Goal: Transaction & Acquisition: Purchase product/service

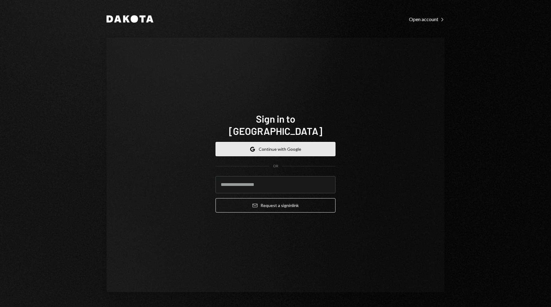
click at [274, 142] on button "Google Continue with Google" at bounding box center [276, 149] width 120 height 14
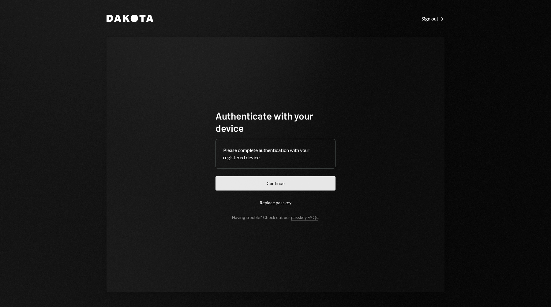
click at [318, 184] on button "Continue" at bounding box center [276, 183] width 120 height 14
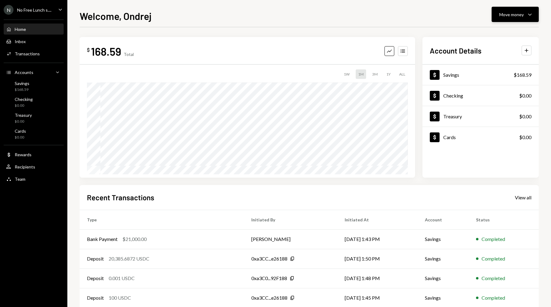
click at [515, 12] on div "Move money" at bounding box center [512, 14] width 25 height 6
click at [495, 61] on div "Deposit" at bounding box center [510, 60] width 45 height 6
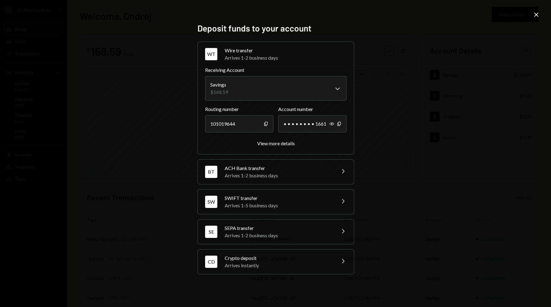
click at [276, 270] on div "CD Crypto deposit Arrives instantly Chevron Right" at bounding box center [276, 262] width 156 height 25
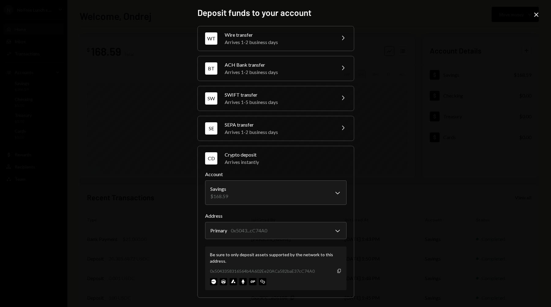
click at [337, 271] on icon "Copy" at bounding box center [339, 271] width 5 height 5
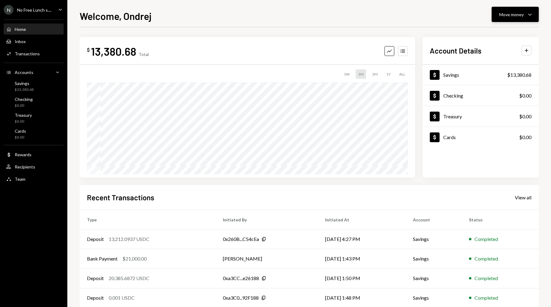
click at [533, 17] on icon "Caret Down" at bounding box center [529, 14] width 7 height 7
click at [493, 34] on div "Send" at bounding box center [510, 33] width 45 height 6
click at [37, 51] on div "Transactions" at bounding box center [27, 53] width 25 height 5
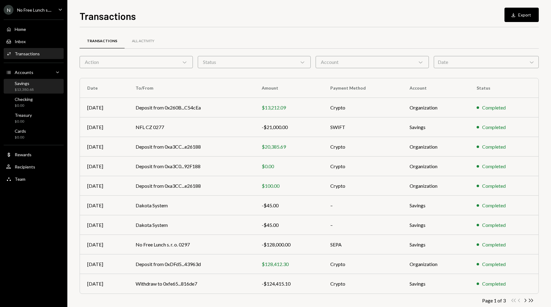
click at [30, 82] on div "Savings" at bounding box center [24, 83] width 19 height 5
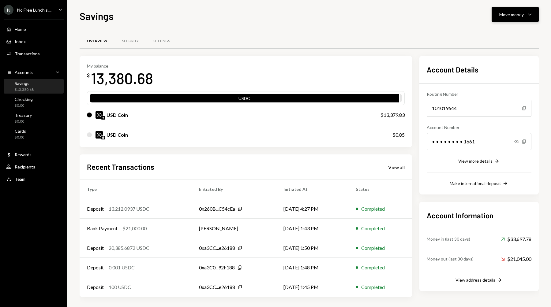
click at [527, 12] on icon "Caret Down" at bounding box center [529, 14] width 7 height 7
click at [493, 47] on div "Transfer" at bounding box center [510, 46] width 45 height 6
click at [526, 13] on div "Move money Caret Down" at bounding box center [516, 14] width 32 height 7
click at [499, 33] on div "Send" at bounding box center [510, 33] width 45 height 6
click at [33, 50] on div "Activities Transactions" at bounding box center [33, 54] width 55 height 10
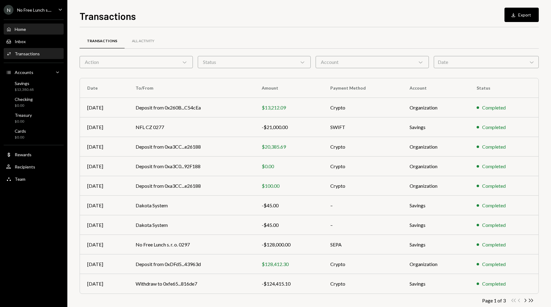
click at [18, 25] on div "Home Home" at bounding box center [33, 29] width 55 height 10
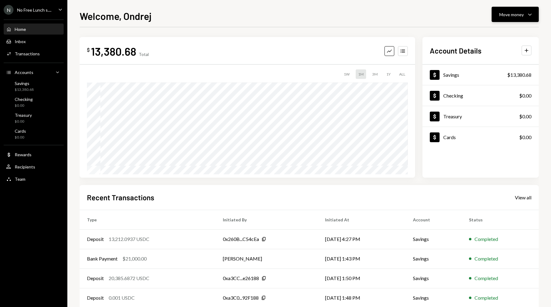
click at [512, 15] on div "Move money" at bounding box center [512, 14] width 25 height 6
click at [497, 36] on div "Send" at bounding box center [510, 33] width 45 height 6
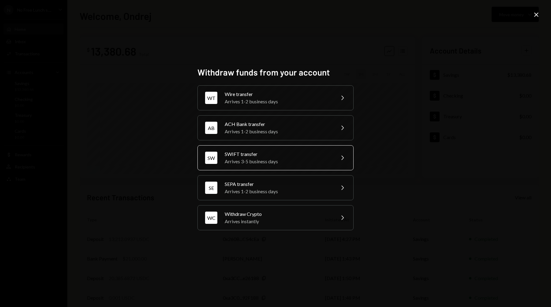
click at [263, 168] on div "SW SWIFT transfer Arrives 3-5 business days Chevron Right" at bounding box center [276, 157] width 156 height 25
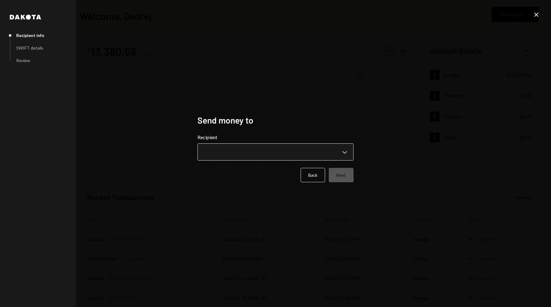
click at [227, 157] on body "**********" at bounding box center [275, 153] width 551 height 307
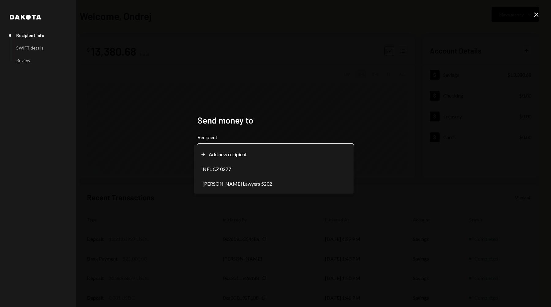
click at [226, 159] on body "**********" at bounding box center [275, 153] width 551 height 307
select select "**********"
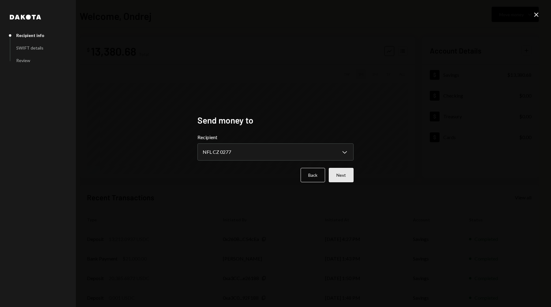
click at [344, 178] on button "Next" at bounding box center [341, 175] width 25 height 14
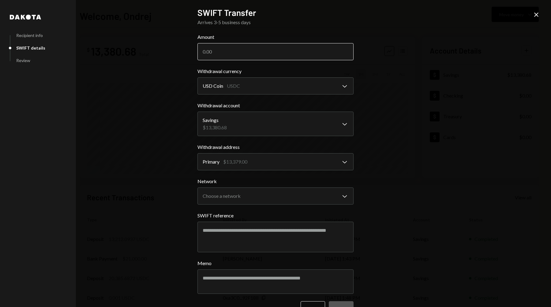
click at [221, 50] on input "Amount" at bounding box center [276, 51] width 156 height 17
type input "13300"
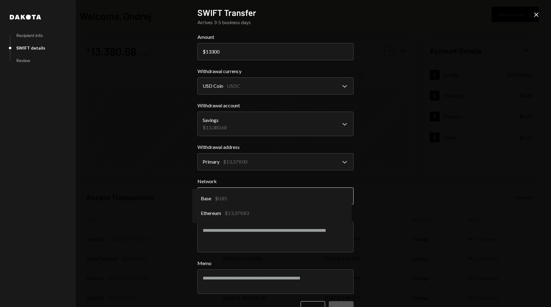
click at [243, 199] on body "N No Free Lunch s.... Caret Down Home Home Inbox Inbox Activities Transactions …" at bounding box center [275, 153] width 551 height 307
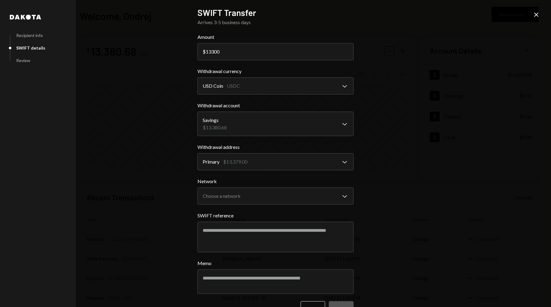
click at [159, 123] on div "**********" at bounding box center [275, 153] width 551 height 307
click at [229, 197] on body "N No Free Lunch s.... Caret Down Home Home Inbox Inbox Activities Transactions …" at bounding box center [275, 153] width 551 height 307
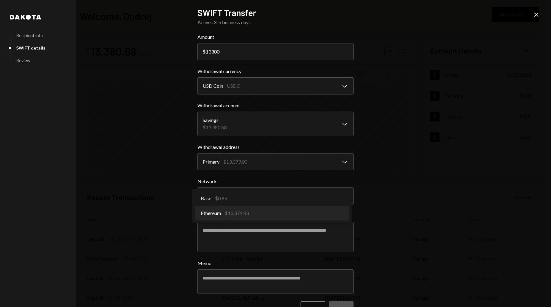
select select "**********"
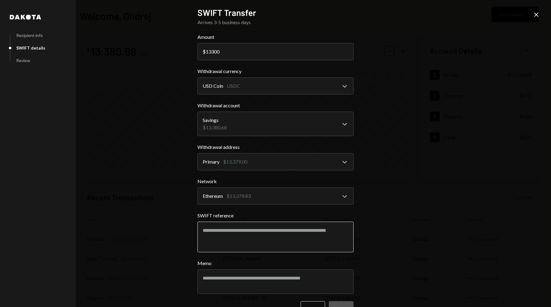
scroll to position [18, 0]
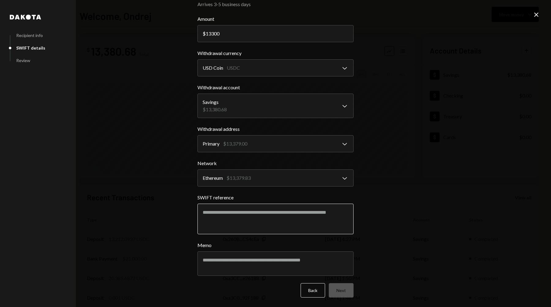
click at [251, 223] on textarea "SWIFT reference" at bounding box center [276, 219] width 156 height 31
type textarea "**********"
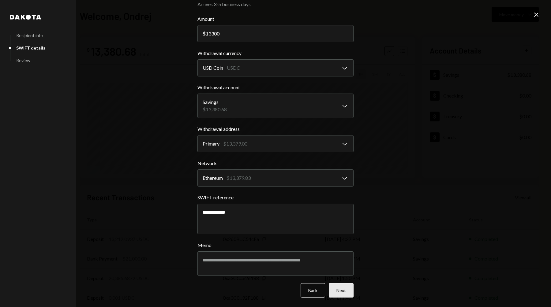
click at [337, 292] on button "Next" at bounding box center [341, 291] width 25 height 14
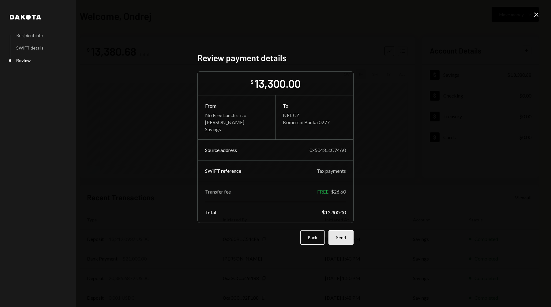
click at [344, 236] on button "Send" at bounding box center [341, 238] width 25 height 14
